Goal: Task Accomplishment & Management: Manage account settings

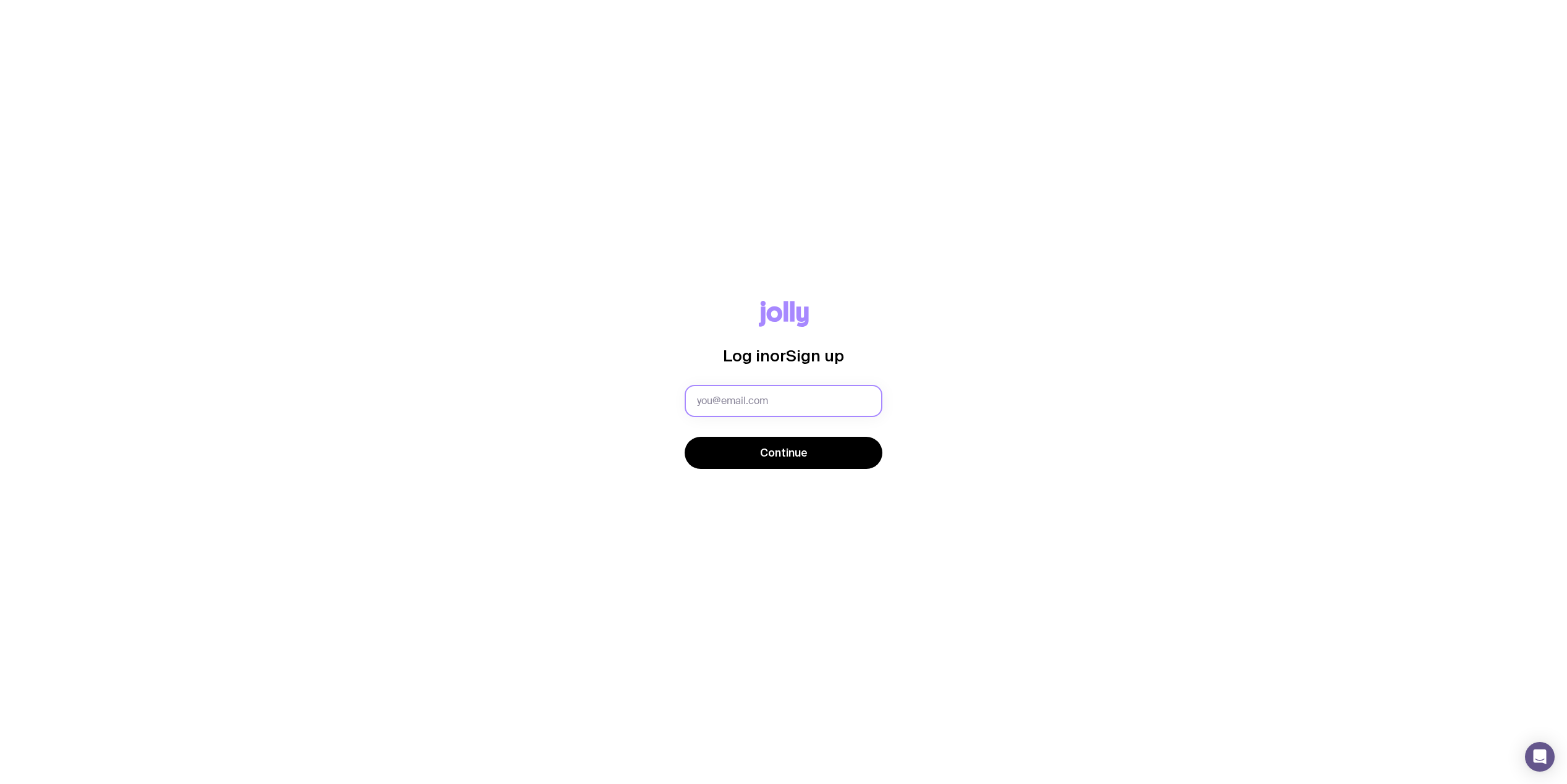
type input "[EMAIL_ADDRESS][DOMAIN_NAME]"
click at [787, 451] on span "Continue" at bounding box center [784, 452] width 48 height 15
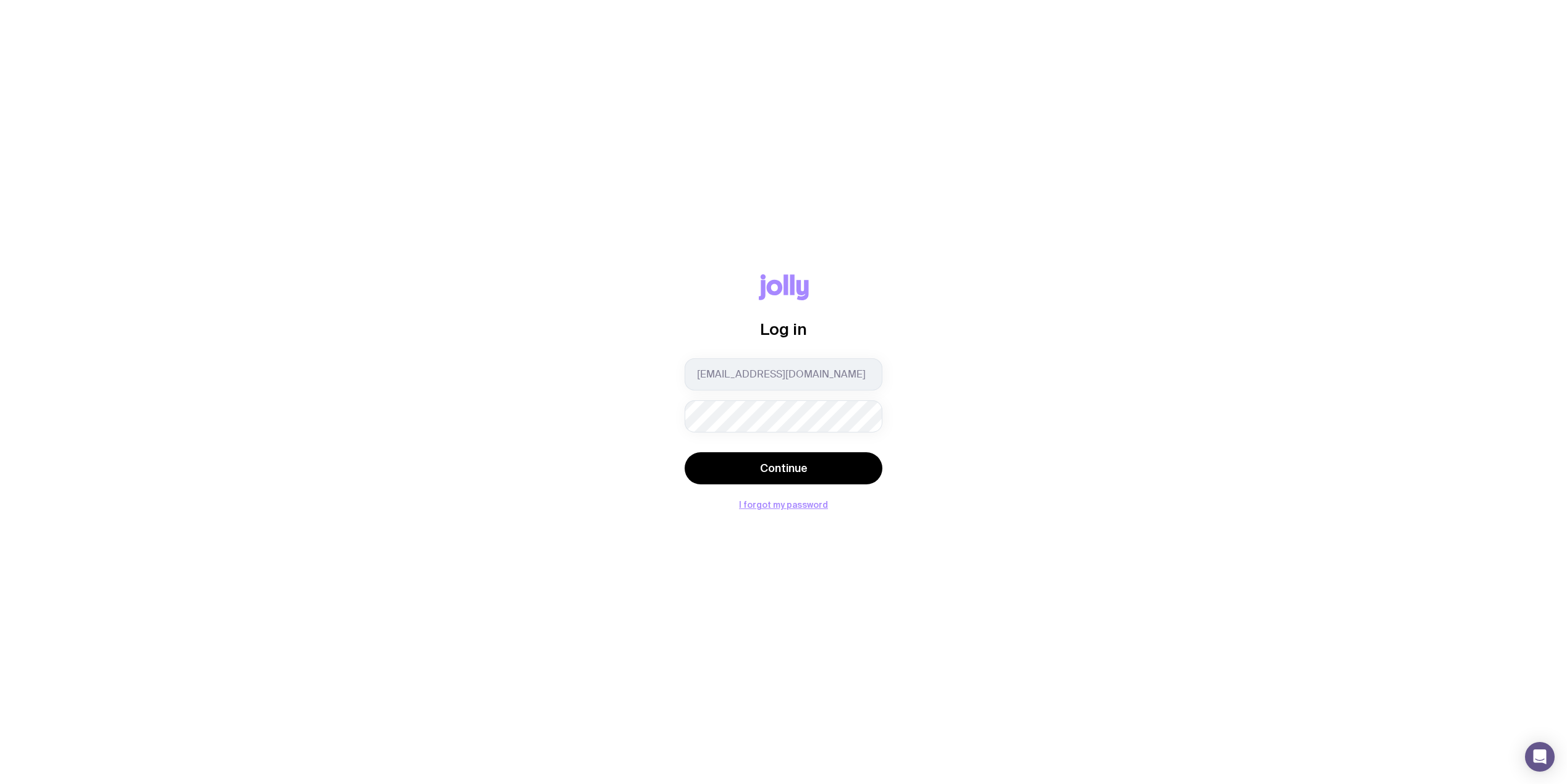
click at [594, 505] on div "Log in luke.hovatta@quorumsystems.com.au Continue I forgot my password" at bounding box center [784, 392] width 1507 height 235
click at [709, 474] on button "Continue" at bounding box center [784, 468] width 198 height 32
click at [769, 456] on span "Continue" at bounding box center [784, 461] width 48 height 15
click at [695, 460] on button "Continue" at bounding box center [784, 461] width 198 height 32
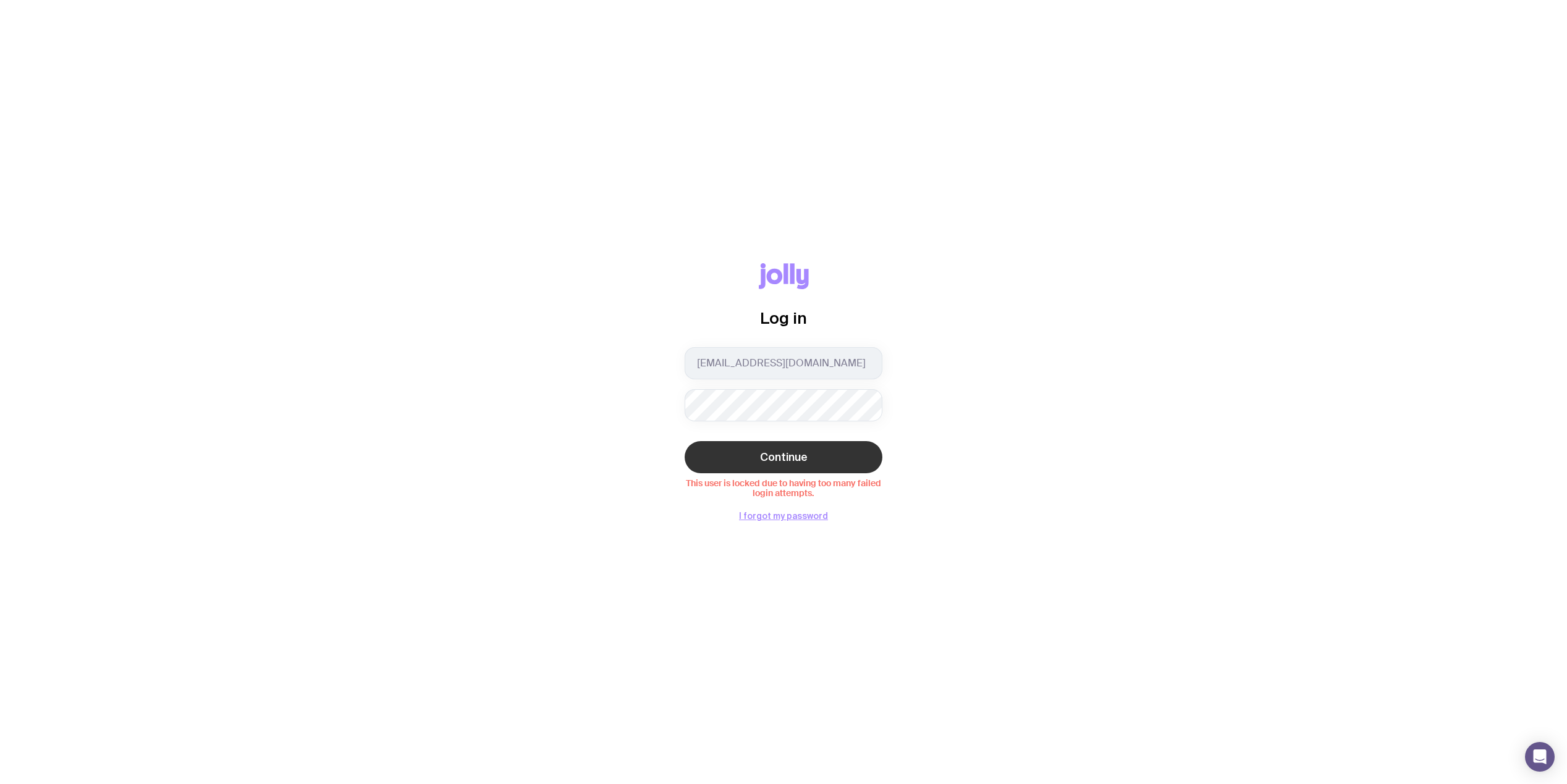
click at [793, 454] on span "Continue" at bounding box center [784, 457] width 48 height 15
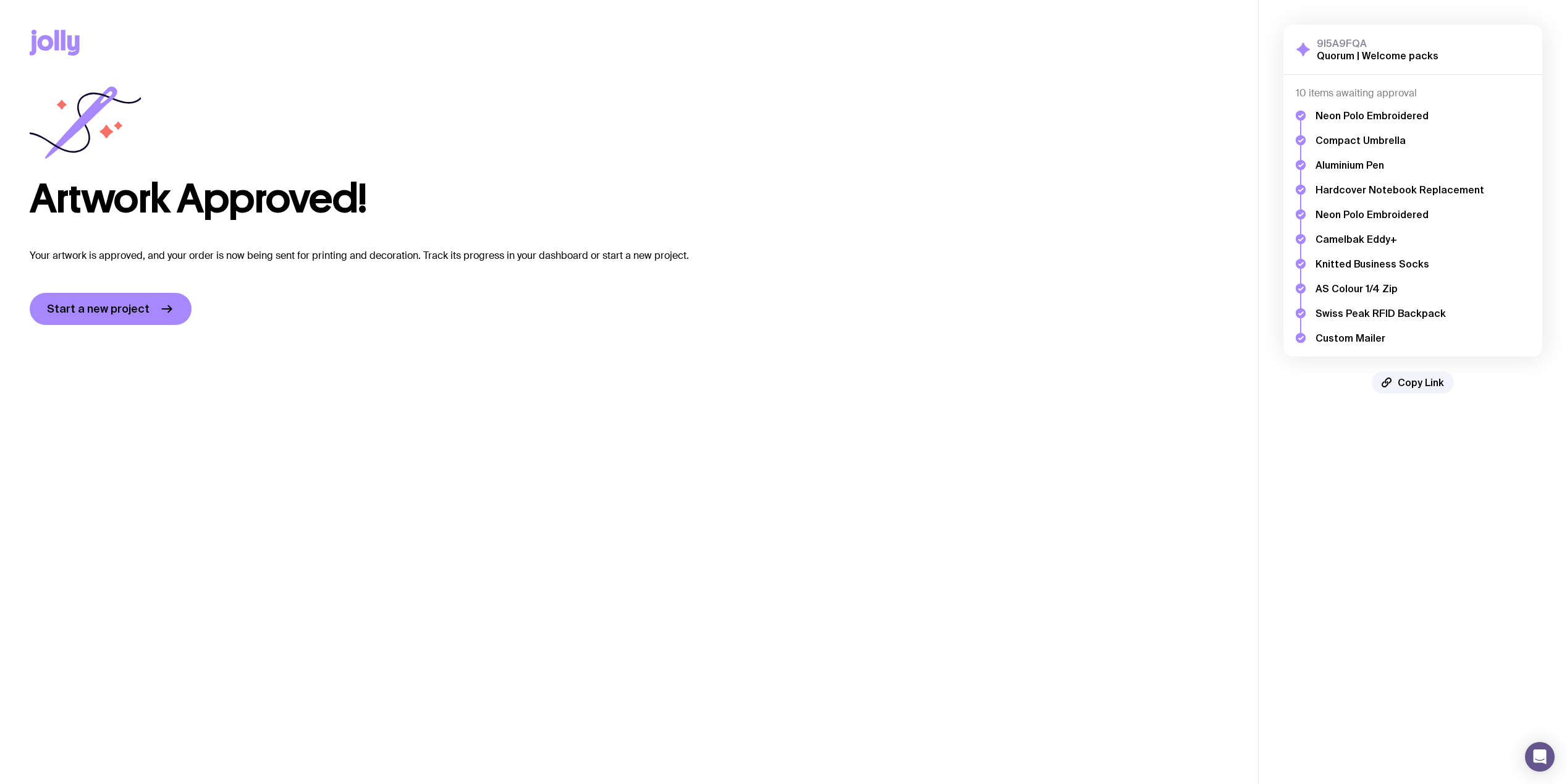
click at [981, 407] on main "Copy Link Artwork Approved! Your artwork is approved, and your order is now bei…" at bounding box center [629, 392] width 1258 height 784
click at [53, 47] on icon at bounding box center [55, 42] width 50 height 26
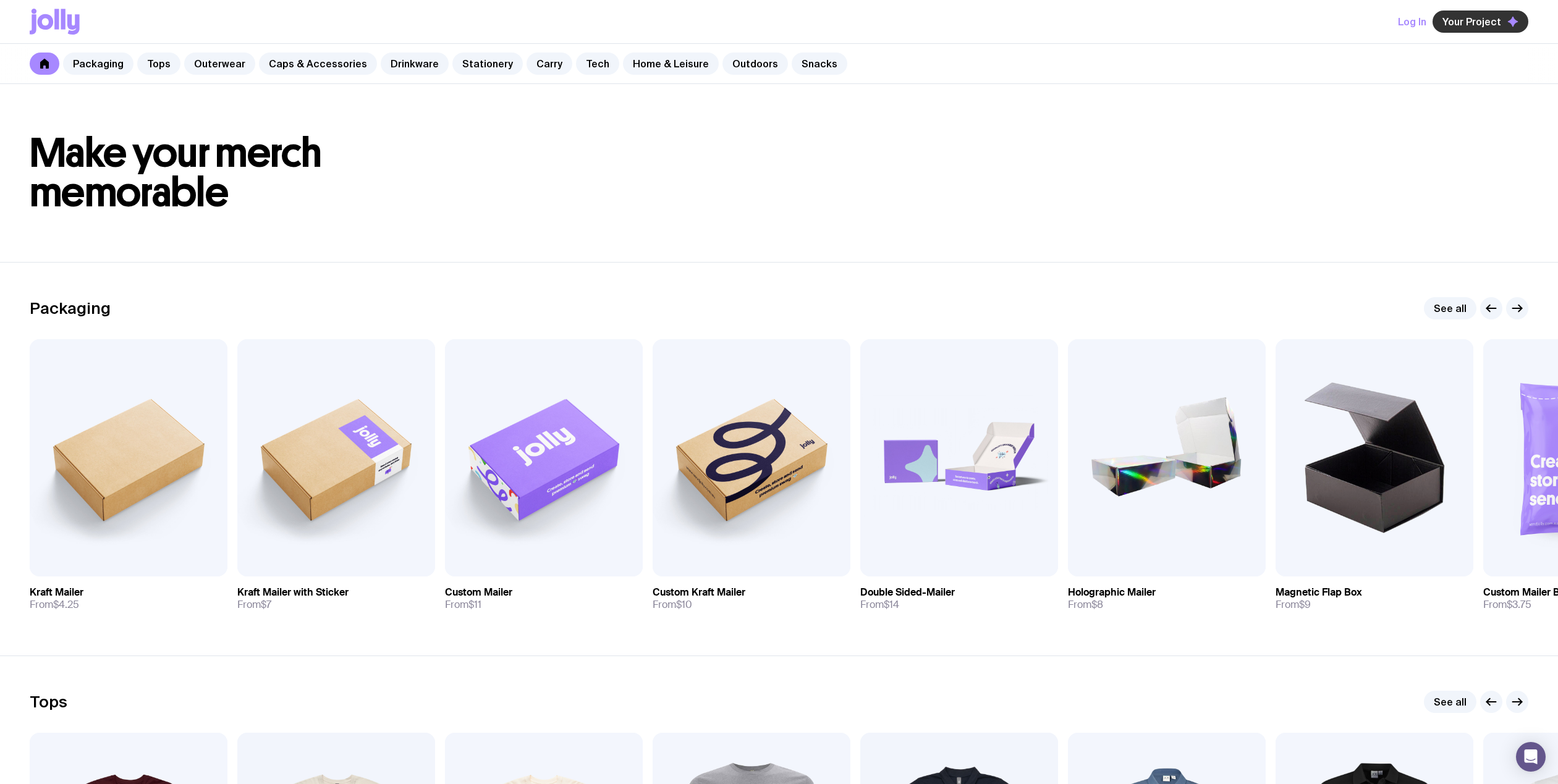
click at [1483, 24] on span "Your Project" at bounding box center [1472, 22] width 59 height 13
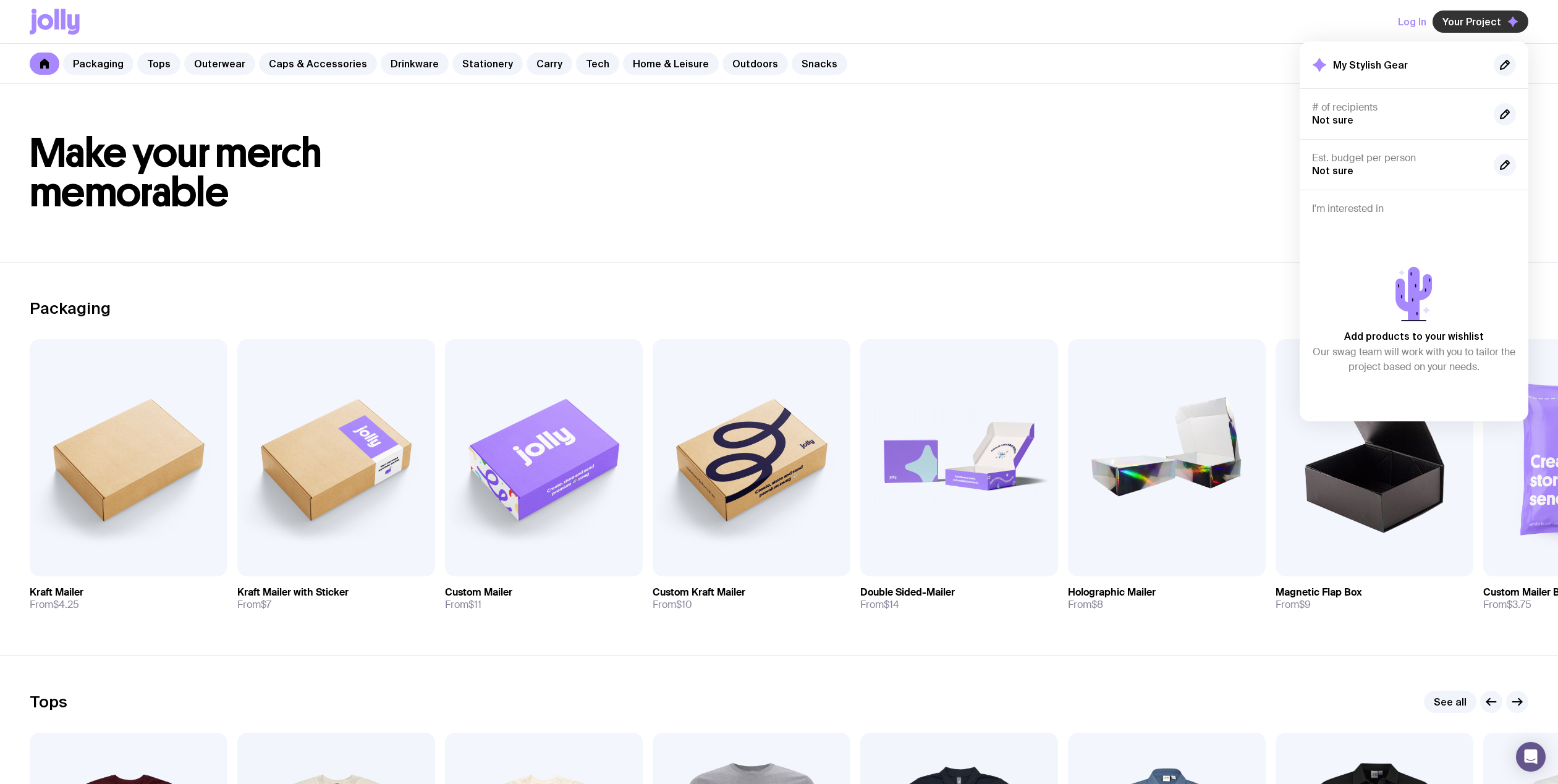
click at [1484, 24] on span "Your Project" at bounding box center [1472, 22] width 59 height 13
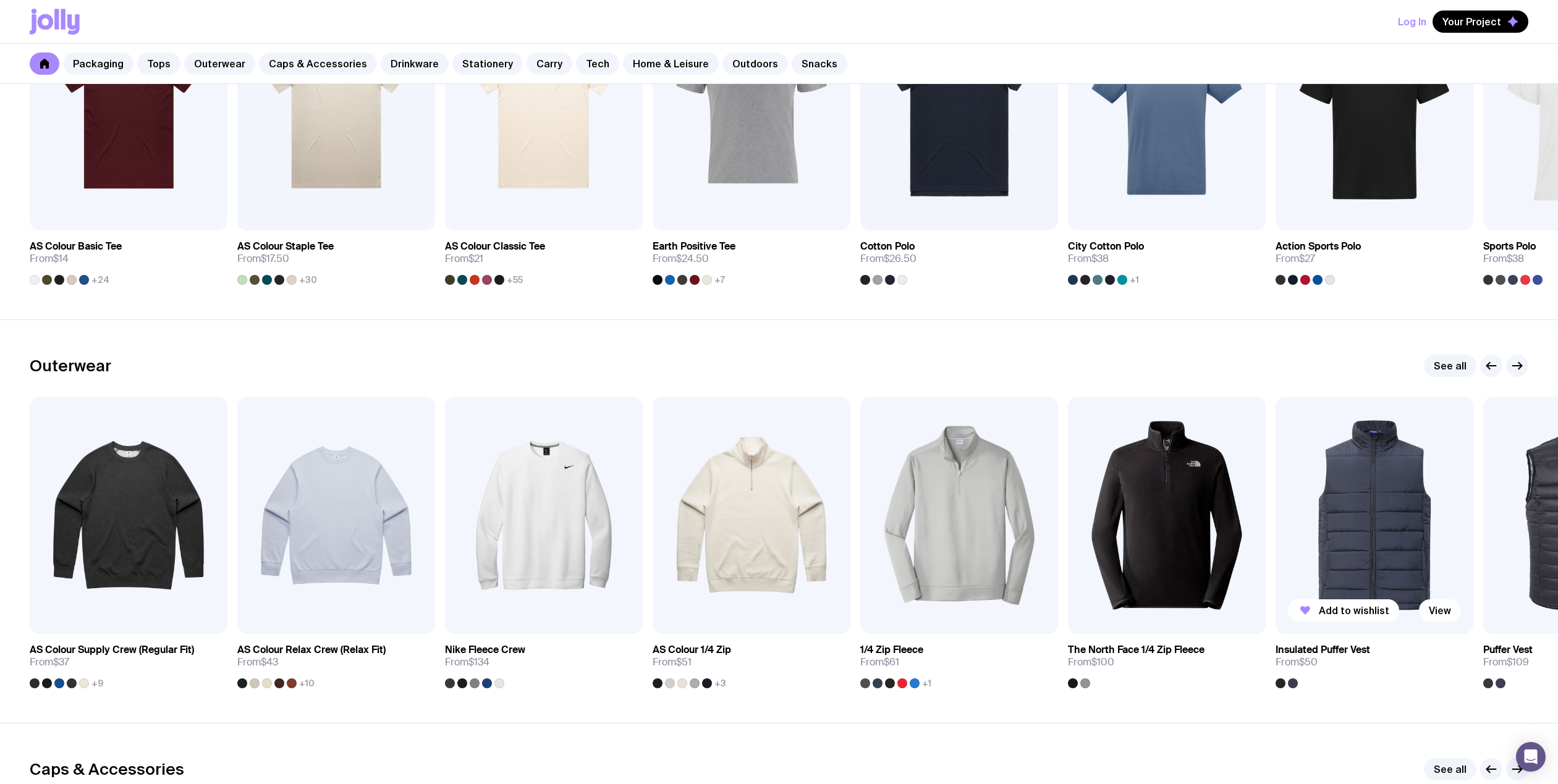
scroll to position [865, 0]
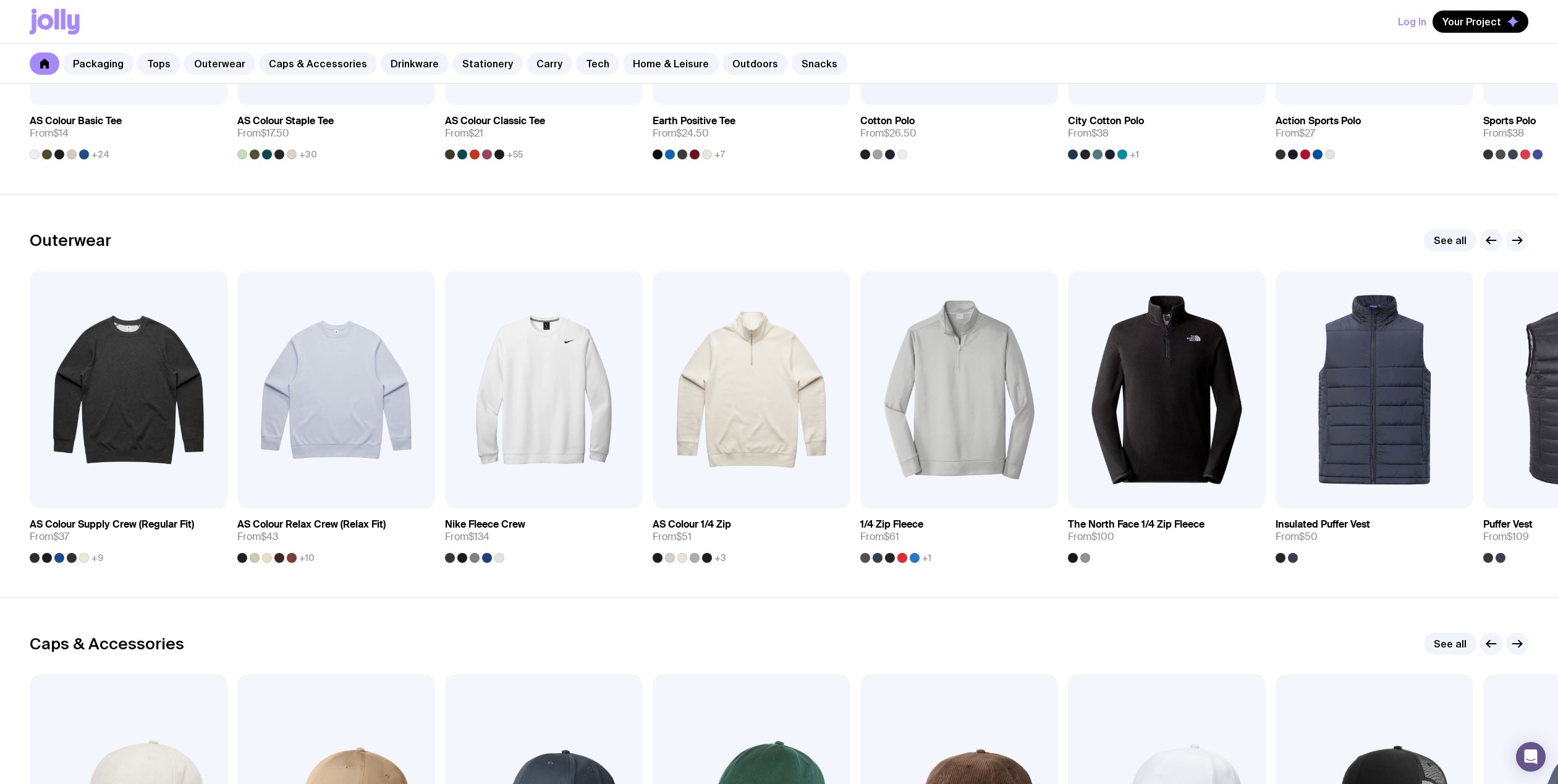
click at [1527, 242] on button "button" at bounding box center [1517, 240] width 22 height 22
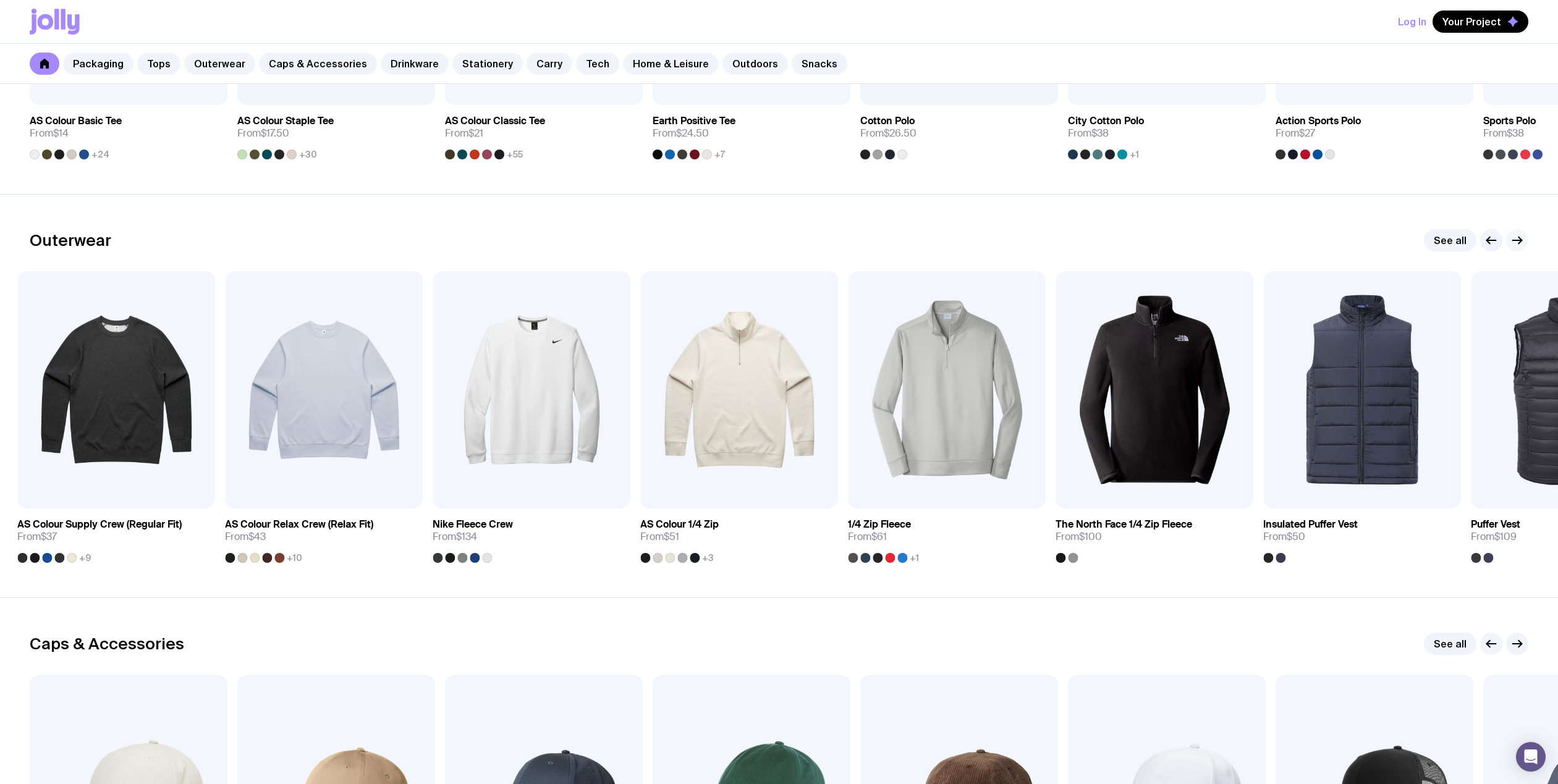
click at [1518, 241] on icon "button" at bounding box center [1517, 240] width 15 height 15
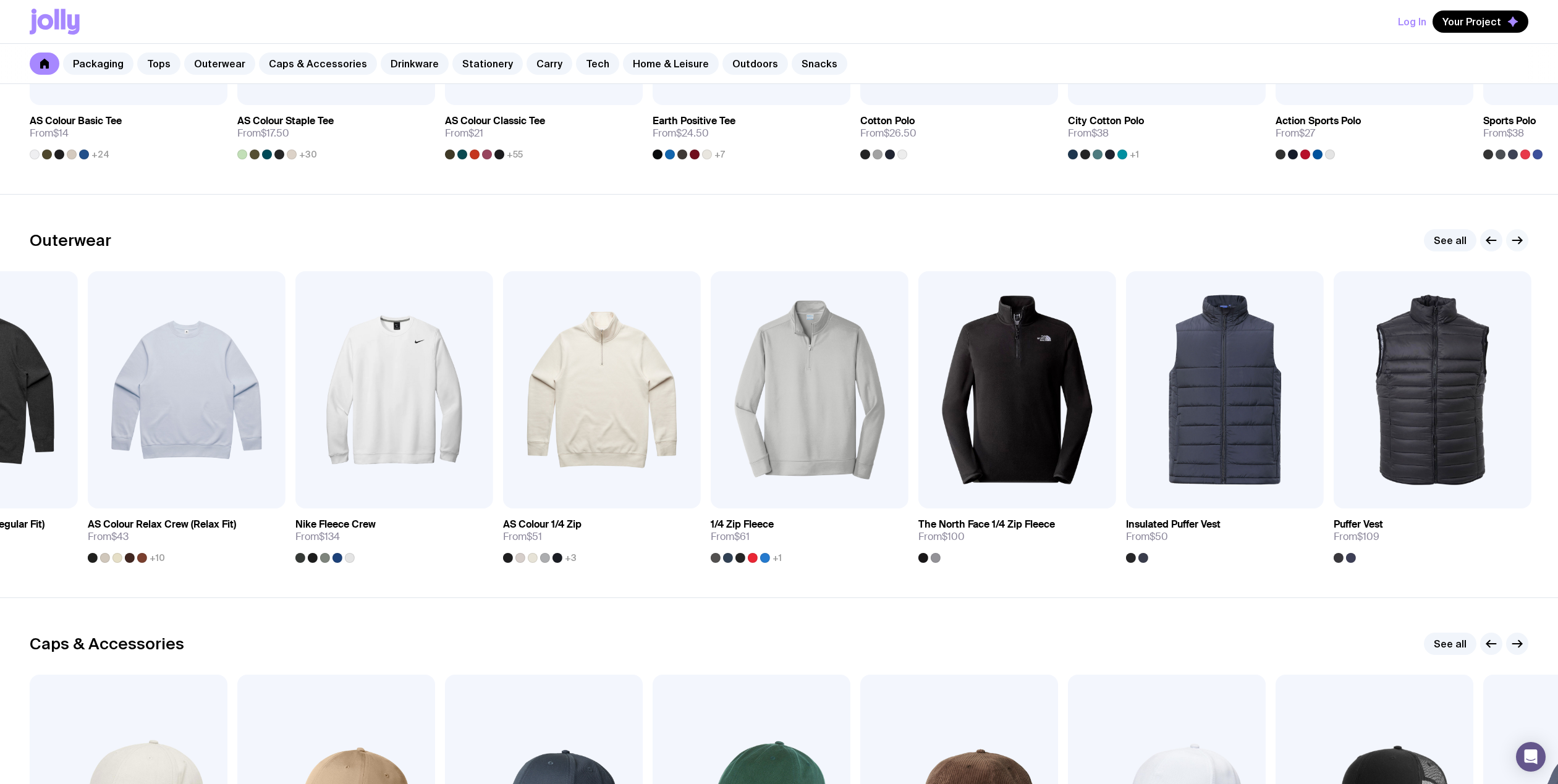
click at [1519, 240] on icon "button" at bounding box center [1518, 240] width 9 height 0
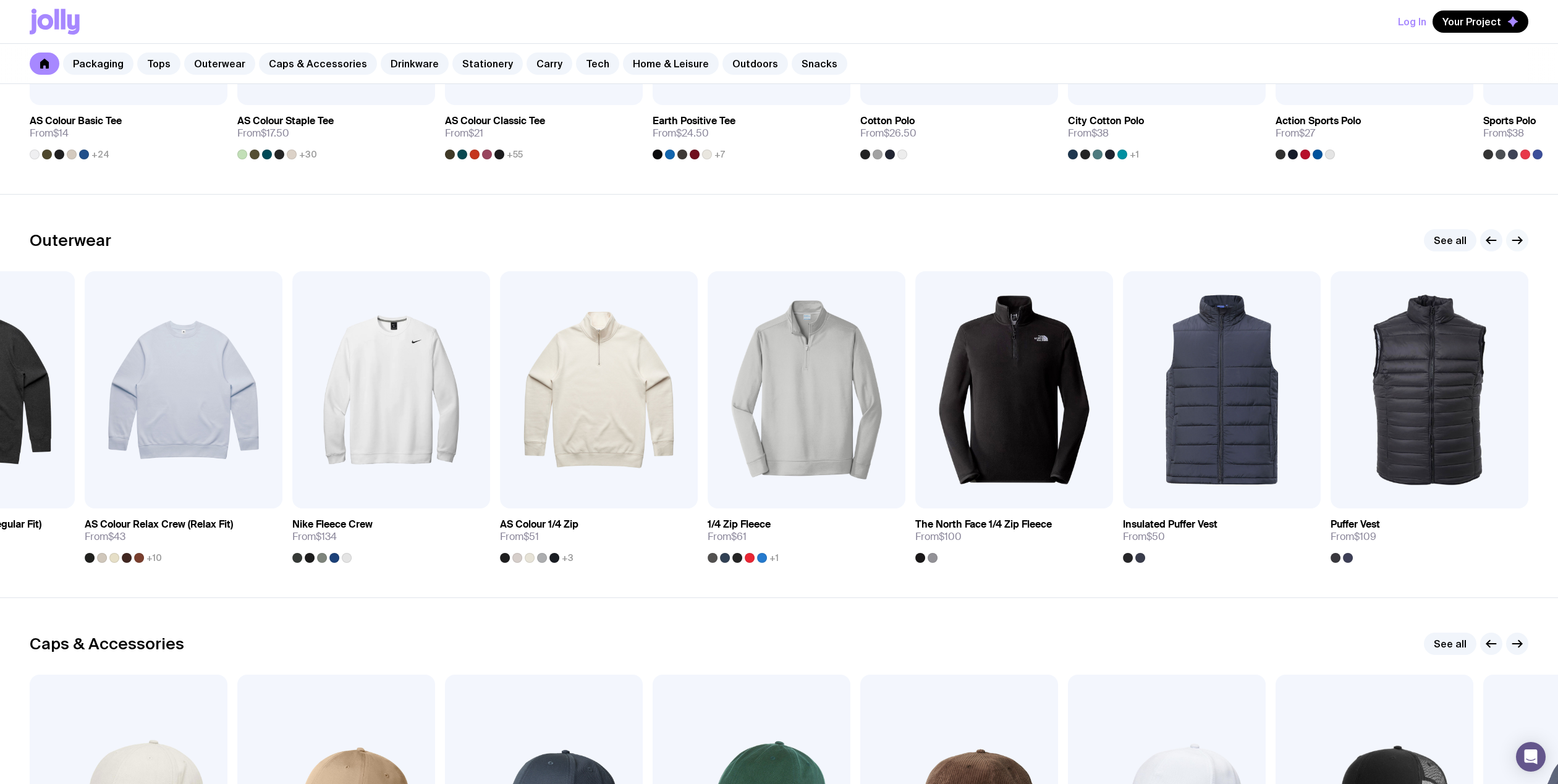
click at [1520, 240] on icon "button" at bounding box center [1518, 240] width 9 height 0
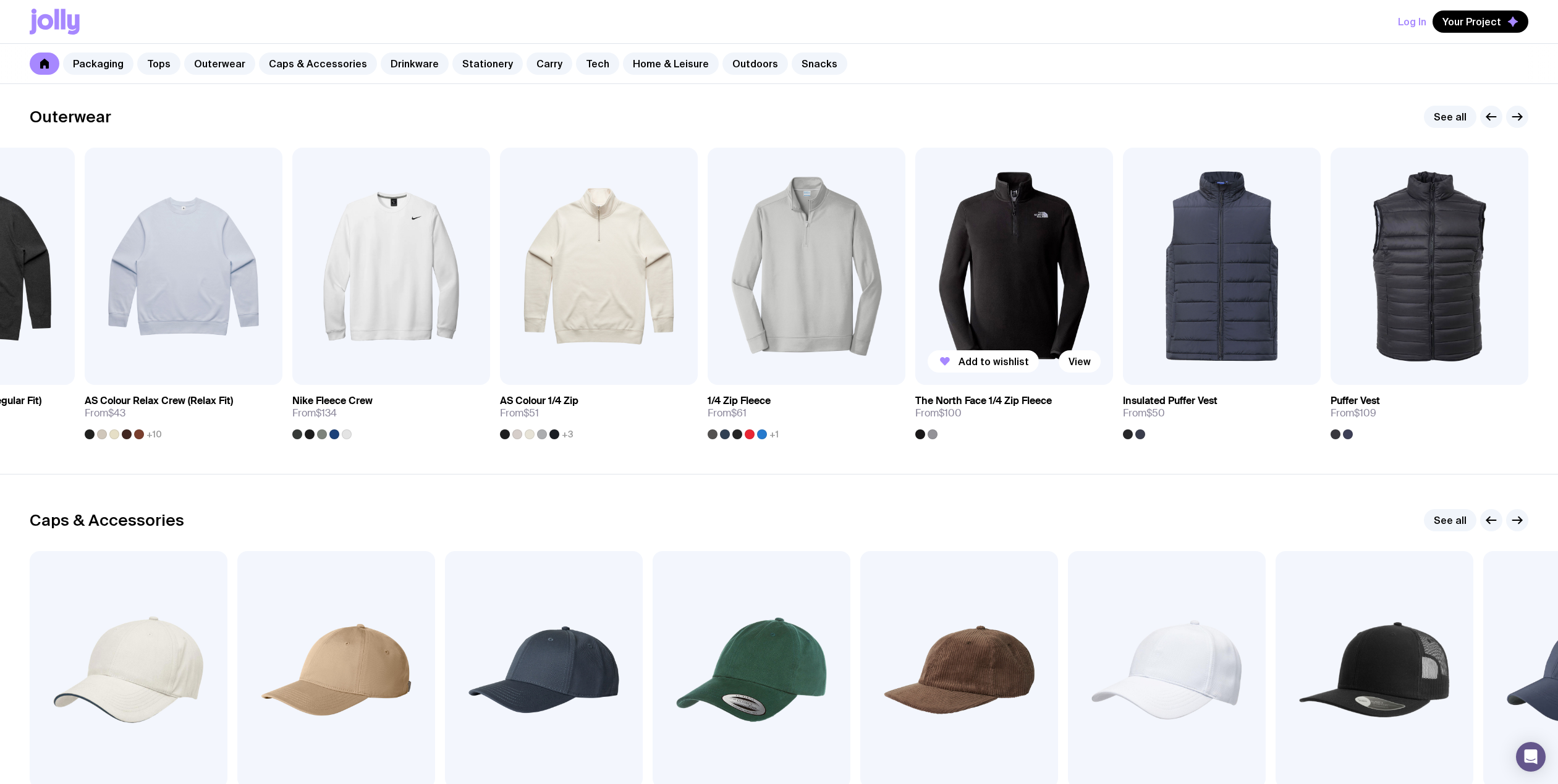
scroll to position [1050, 0]
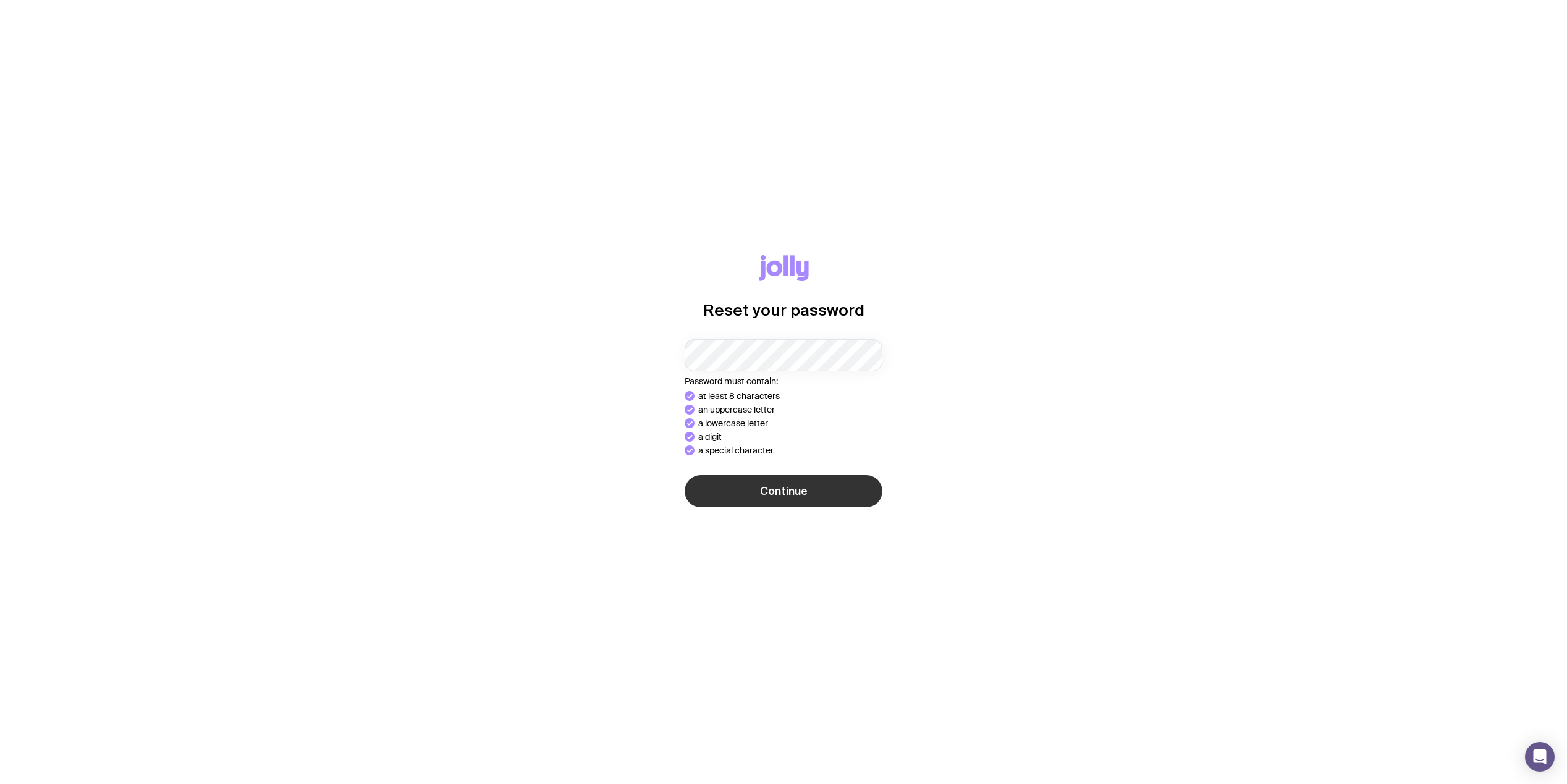
click at [802, 489] on button "Continue" at bounding box center [784, 490] width 198 height 32
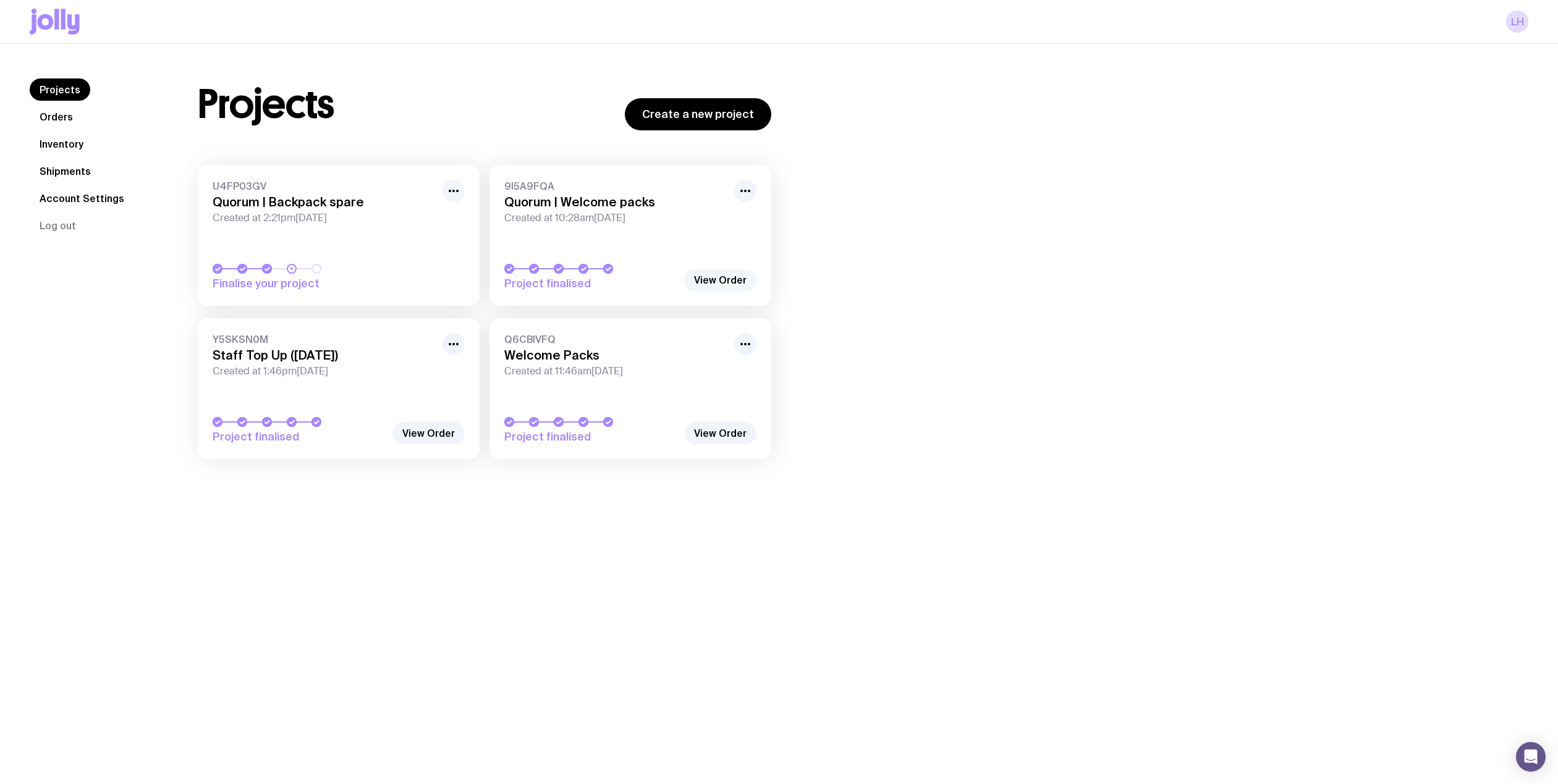
click at [722, 278] on link "View Order" at bounding box center [720, 279] width 72 height 22
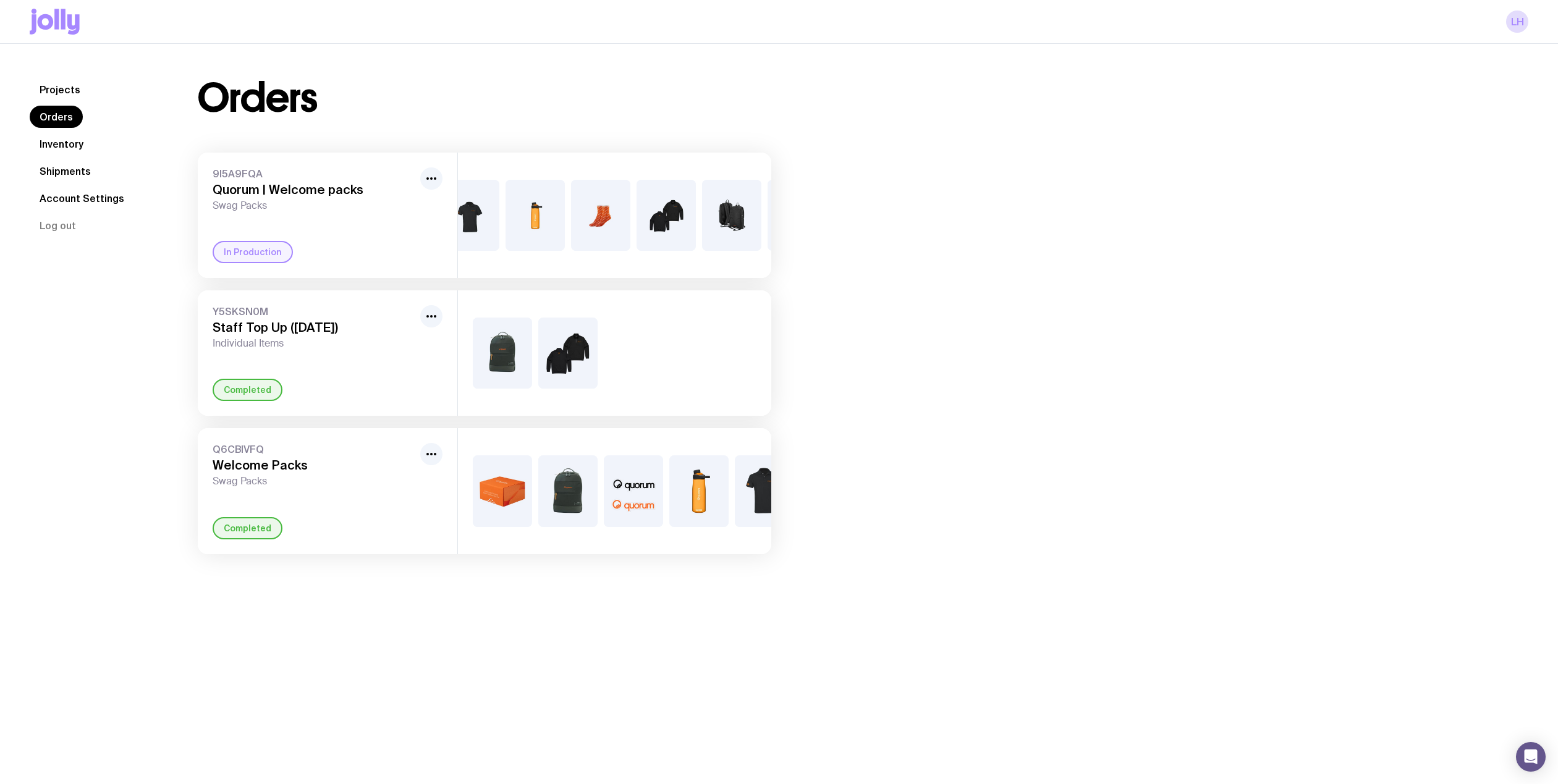
scroll to position [0, 365]
click at [428, 178] on circle "button" at bounding box center [427, 178] width 2 height 2
click at [305, 237] on div "9I5A9FQA Quorum | Welcome packs Swag Packs Rename In Production" at bounding box center [327, 215] width 260 height 126
click at [291, 207] on span "Swag Packs" at bounding box center [314, 206] width 203 height 13
click at [474, 203] on img at bounding box center [465, 215] width 60 height 71
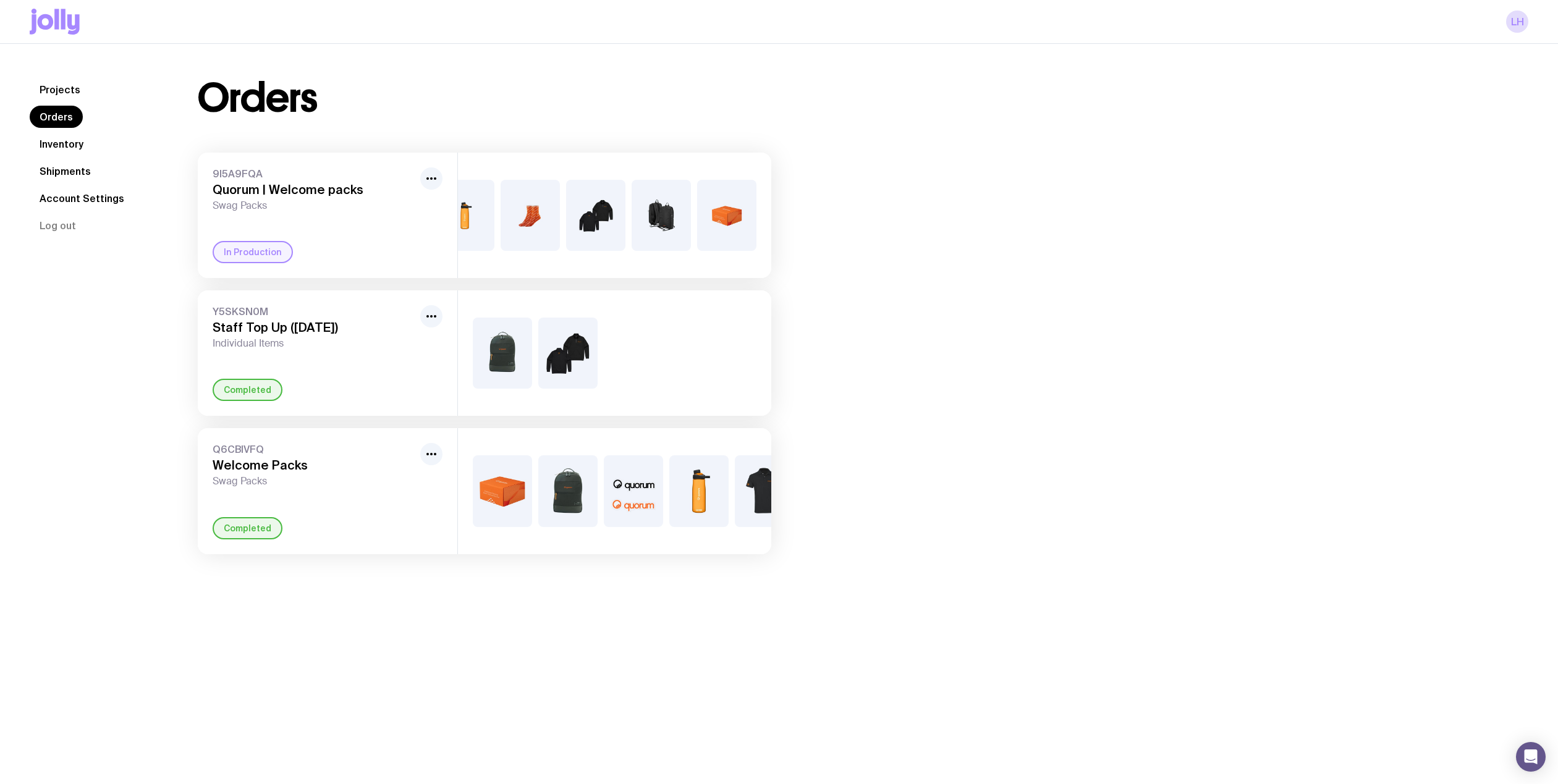
click at [68, 144] on link "Inventory" at bounding box center [61, 144] width 64 height 22
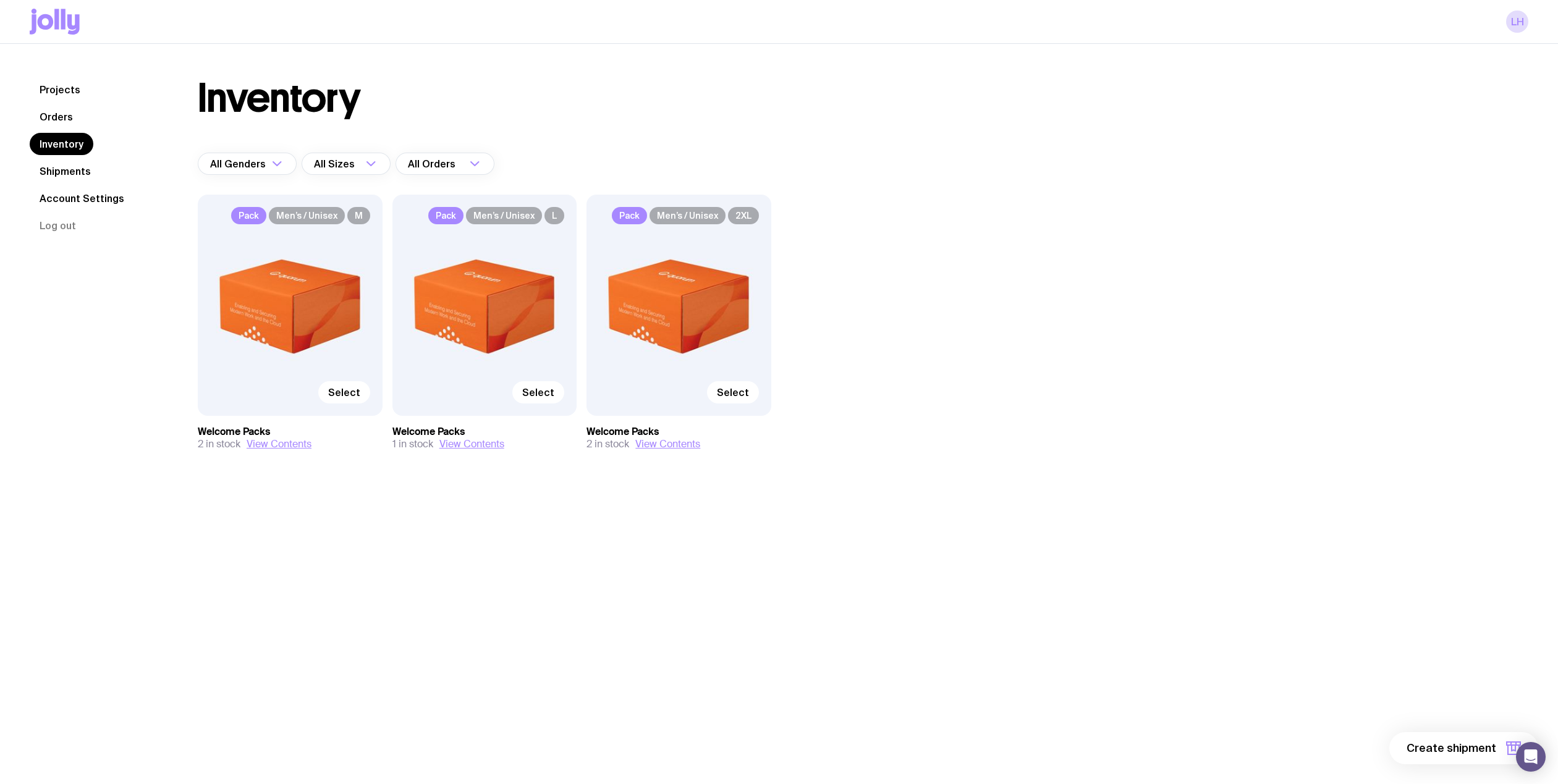
click at [68, 168] on link "Shipments" at bounding box center [65, 171] width 71 height 22
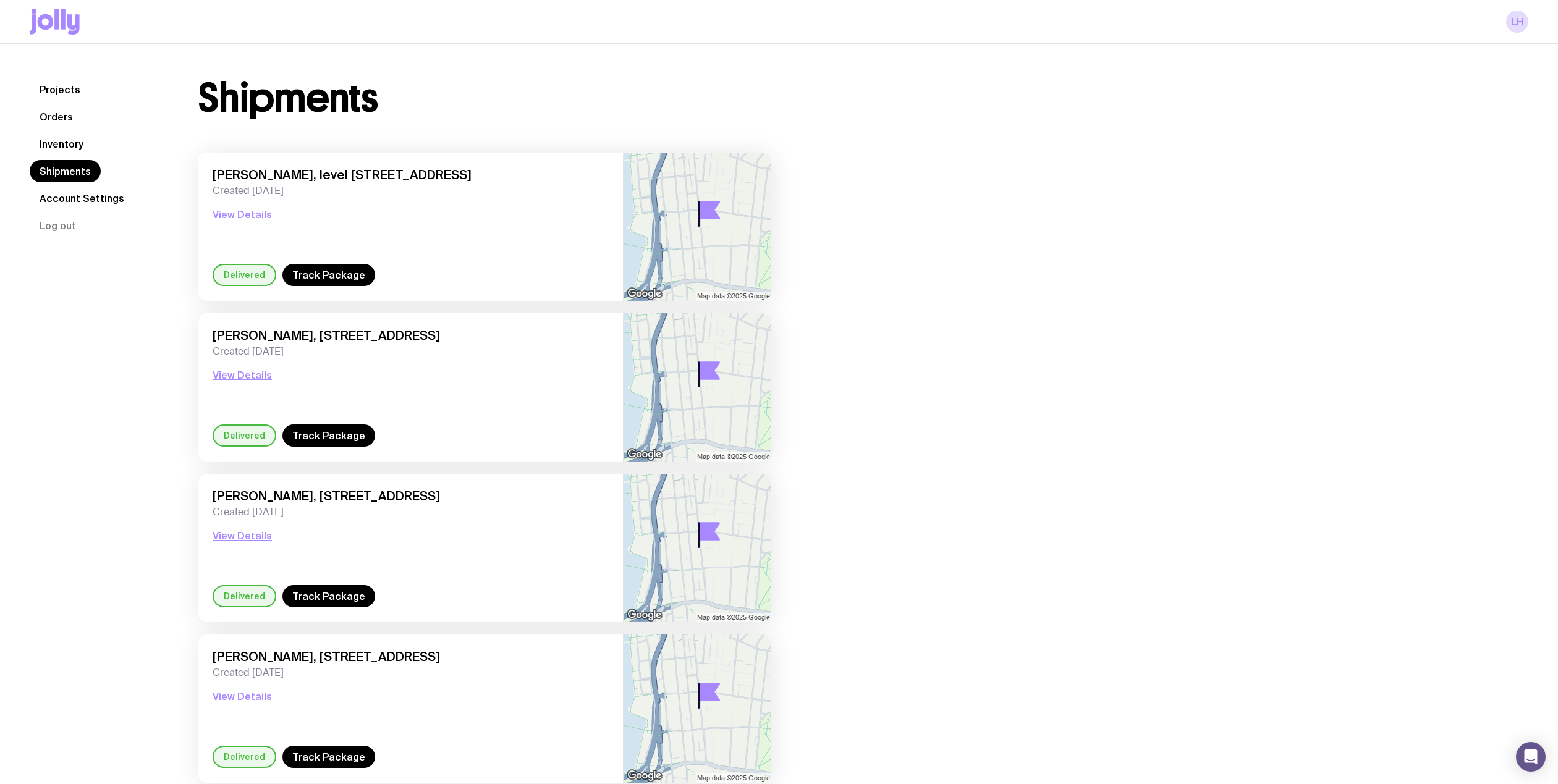
click at [82, 198] on link "Account Settings" at bounding box center [82, 198] width 104 height 22
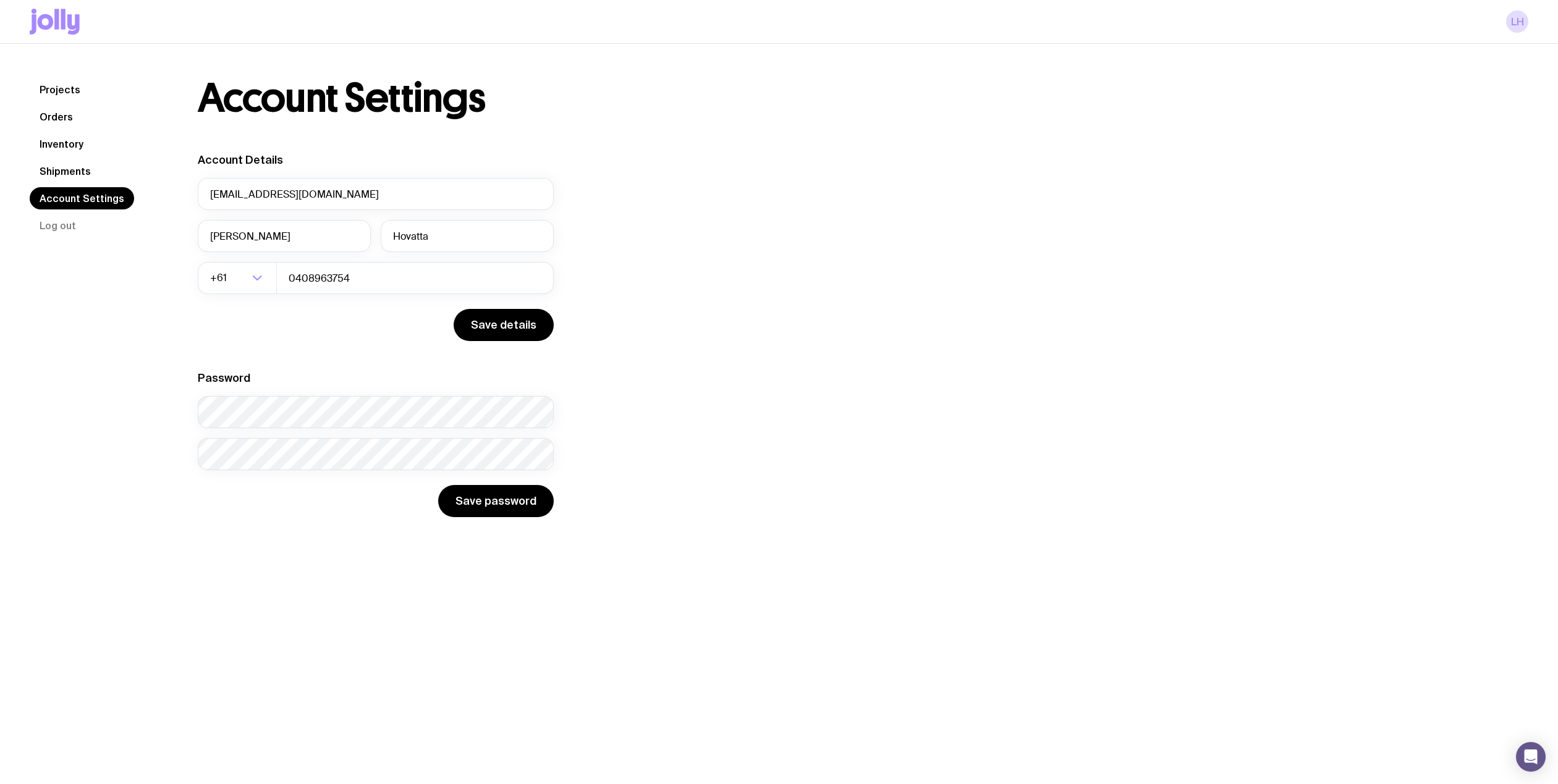
click at [65, 110] on link "Orders" at bounding box center [57, 117] width 53 height 22
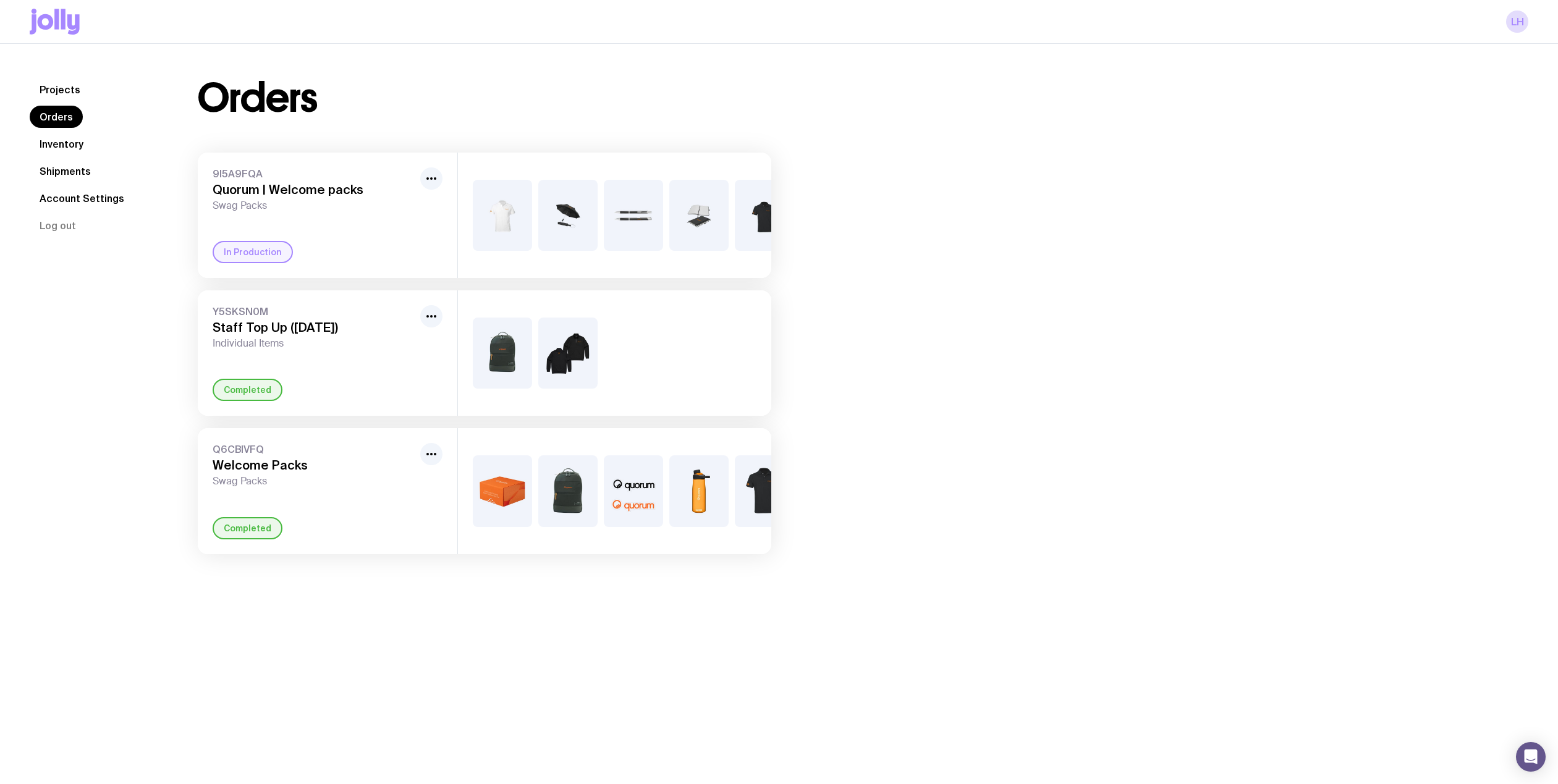
click at [229, 185] on h3 "Quorum | Welcome packs" at bounding box center [314, 189] width 203 height 15
click at [236, 199] on span "Swag Packs" at bounding box center [314, 206] width 203 height 13
click at [60, 86] on link "Projects" at bounding box center [60, 89] width 60 height 22
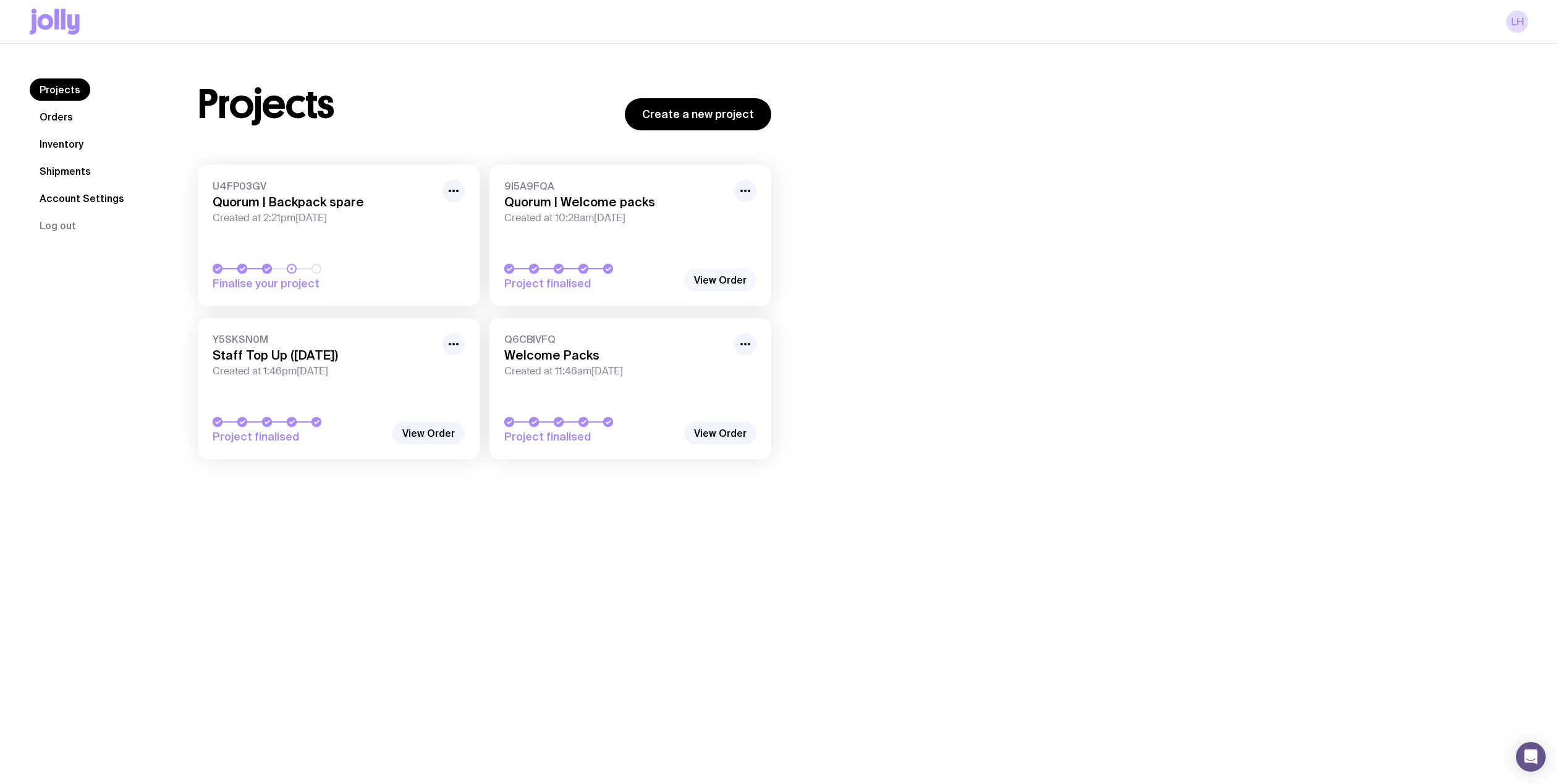
click at [724, 280] on link "View Order" at bounding box center [720, 279] width 72 height 22
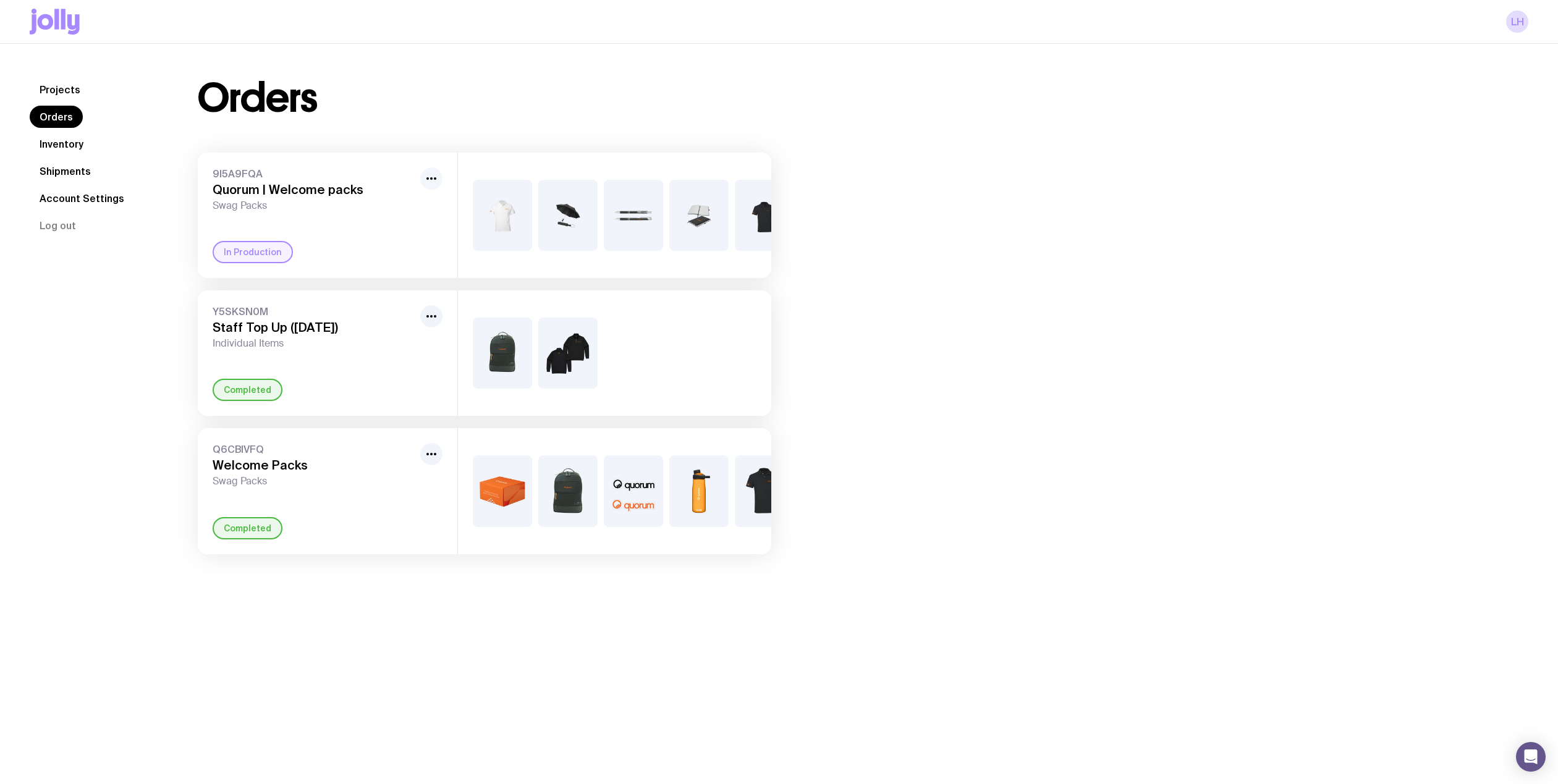
click at [433, 178] on icon "button" at bounding box center [431, 178] width 15 height 15
click at [556, 207] on img at bounding box center [568, 215] width 60 height 71
click at [656, 242] on img at bounding box center [634, 215] width 60 height 71
click at [53, 91] on link "Projects" at bounding box center [60, 89] width 60 height 22
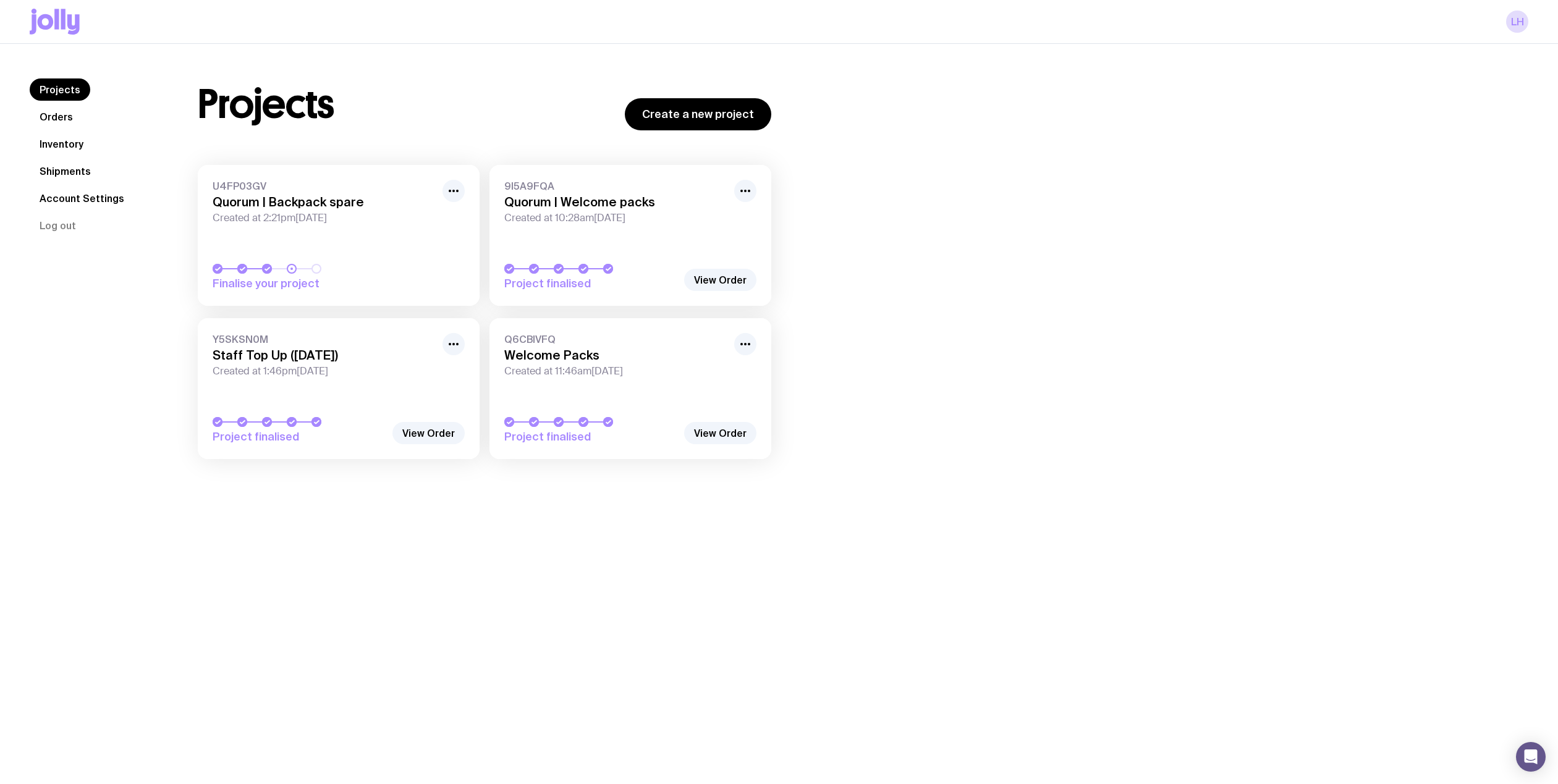
click at [62, 121] on link "Orders" at bounding box center [57, 117] width 53 height 22
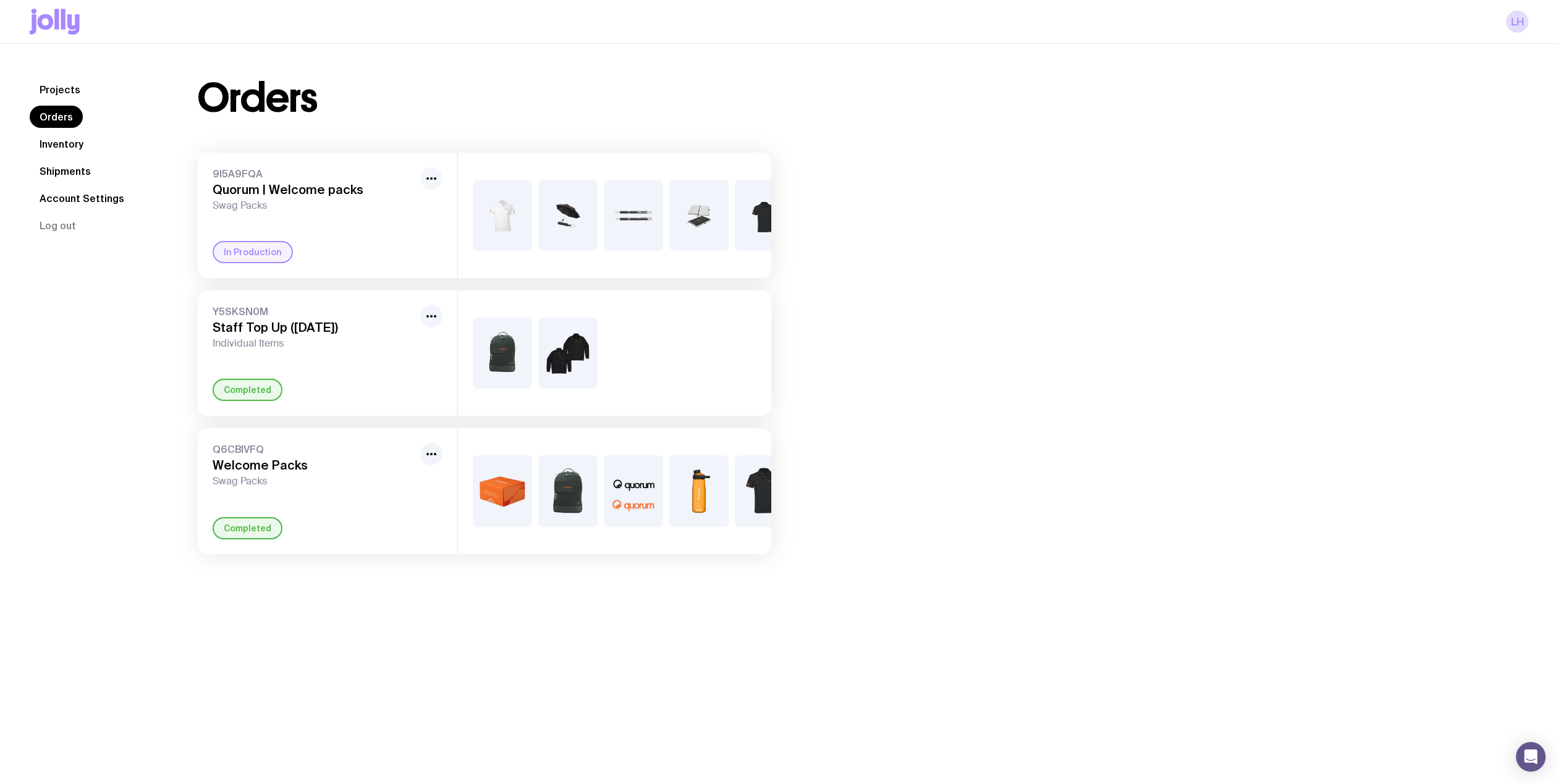
click at [422, 172] on button "button" at bounding box center [431, 178] width 22 height 22
click at [428, 172] on icon "button" at bounding box center [431, 178] width 15 height 15
click at [678, 228] on img at bounding box center [661, 215] width 60 height 71
click at [675, 226] on img at bounding box center [661, 215] width 60 height 71
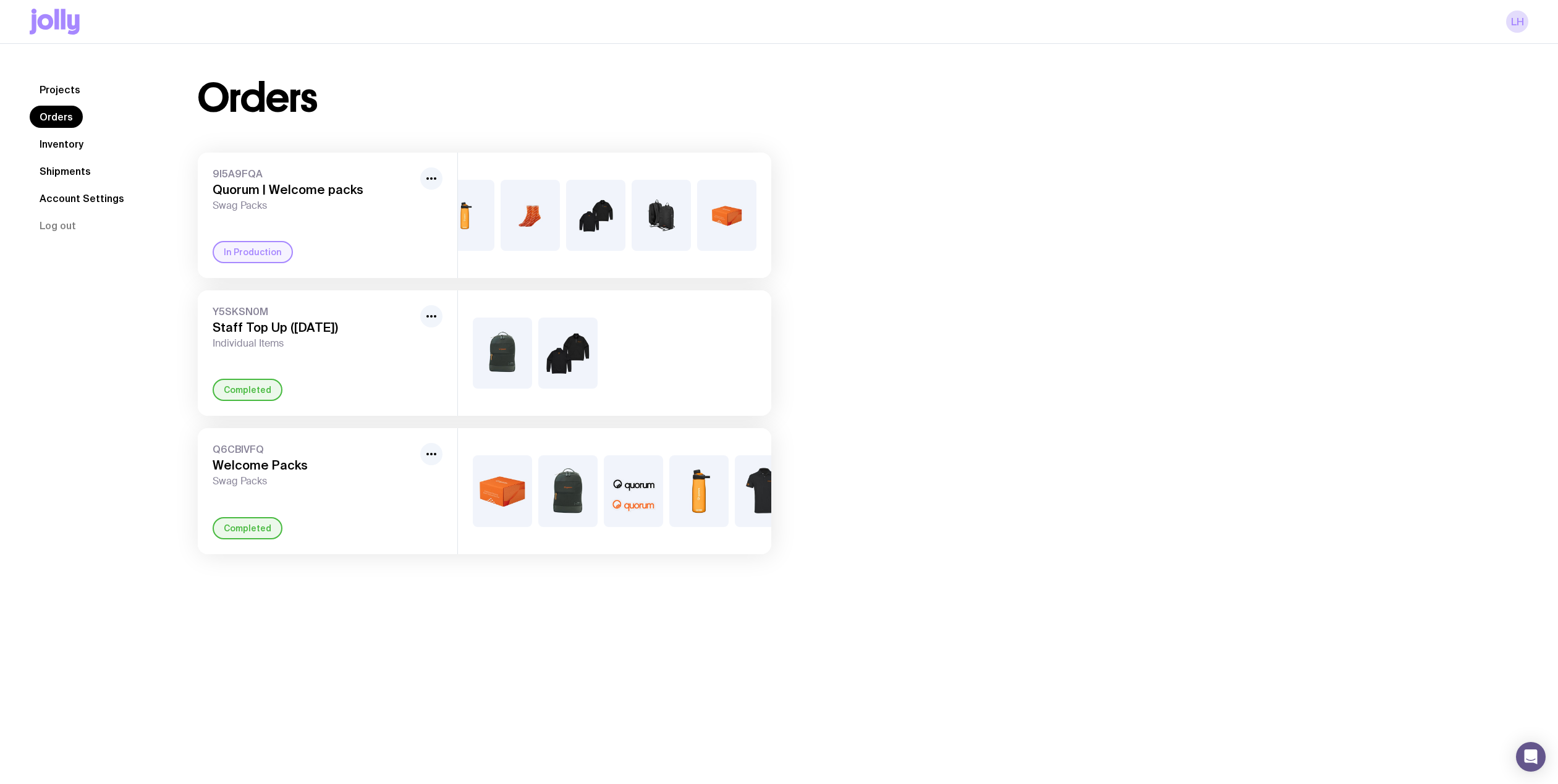
click at [510, 224] on img at bounding box center [530, 215] width 60 height 71
click at [57, 140] on link "Inventory" at bounding box center [61, 144] width 64 height 22
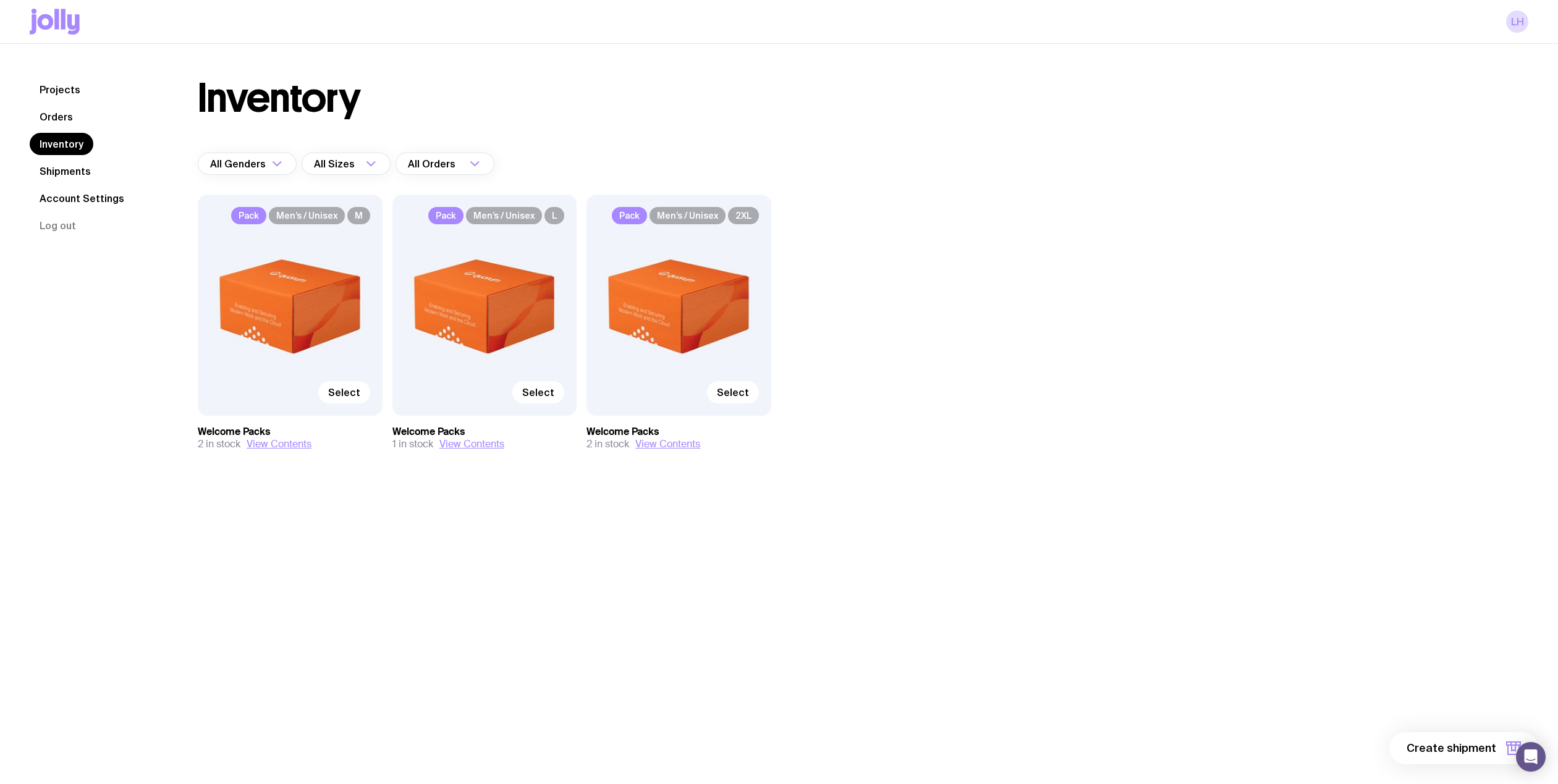
click at [51, 166] on link "Shipments" at bounding box center [65, 171] width 71 height 22
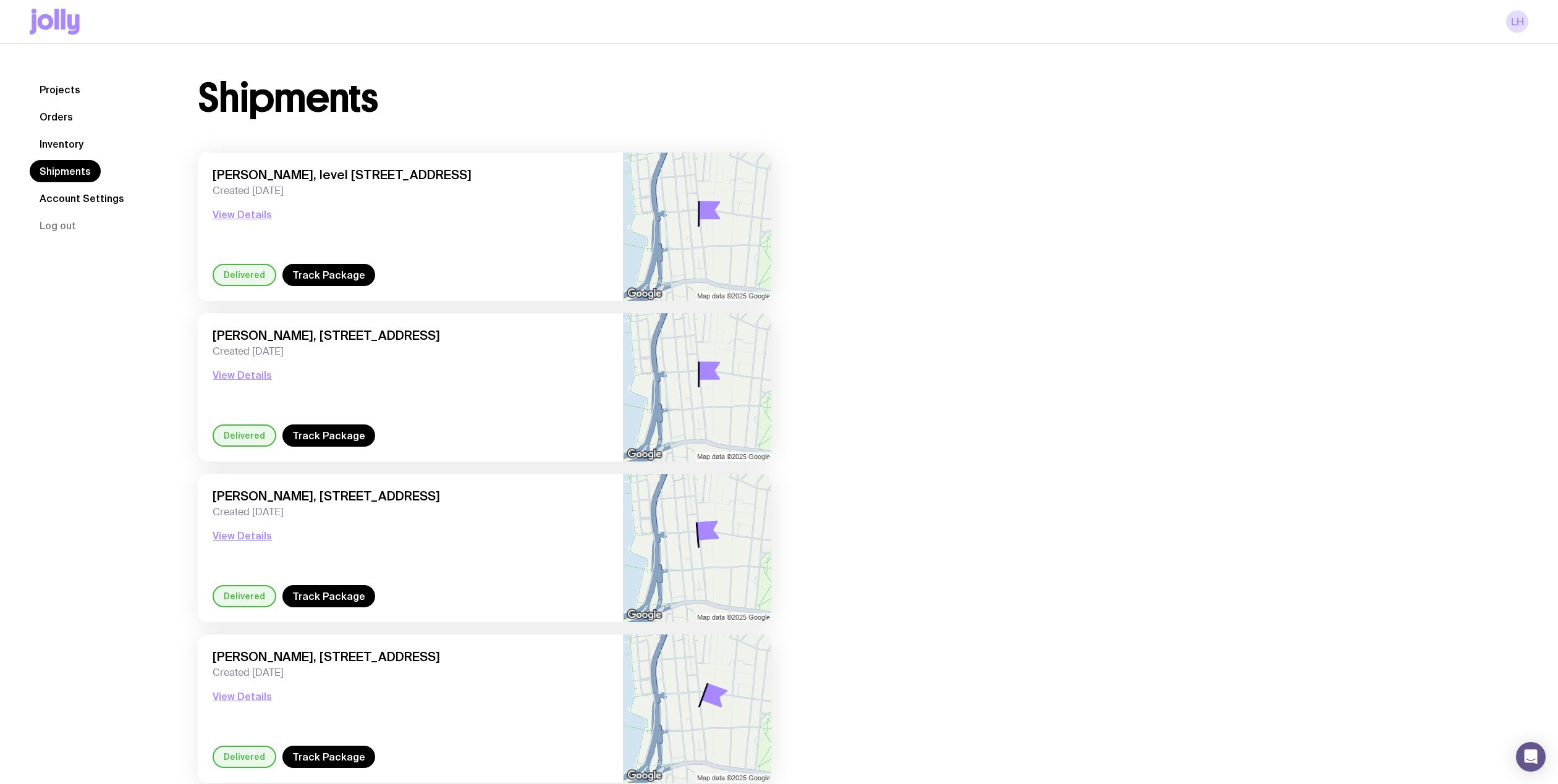
click at [53, 94] on link "Projects" at bounding box center [60, 89] width 60 height 22
